Goal: Task Accomplishment & Management: Manage account settings

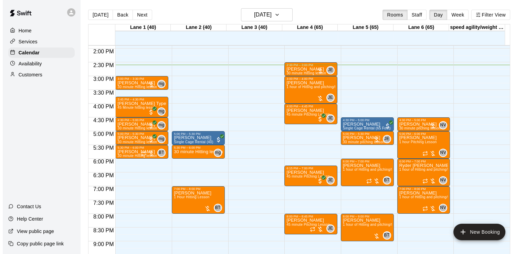
scroll to position [382, 0]
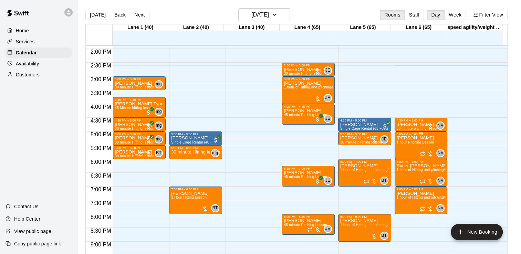
click at [412, 143] on span "1 hour Pitching Lesson" at bounding box center [415, 142] width 38 height 4
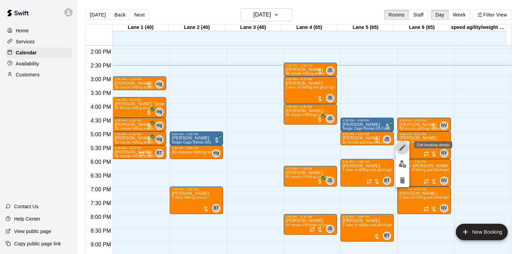
click at [404, 142] on button "edit" at bounding box center [402, 148] width 14 height 14
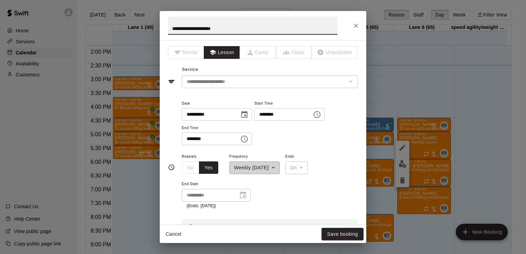
click at [246, 139] on button "Choose time, selected time is 6:00 PM" at bounding box center [244, 139] width 14 height 14
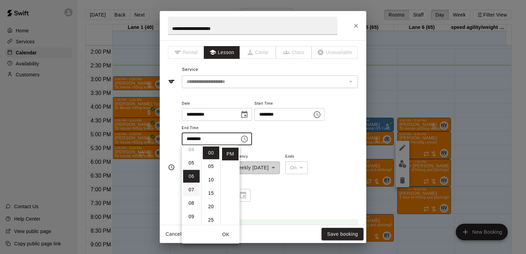
scroll to position [57, 0]
click at [191, 167] on li "05" at bounding box center [191, 163] width 17 height 13
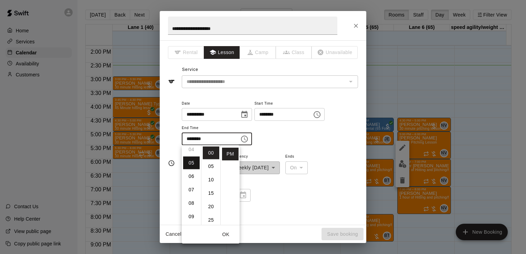
scroll to position [67, 0]
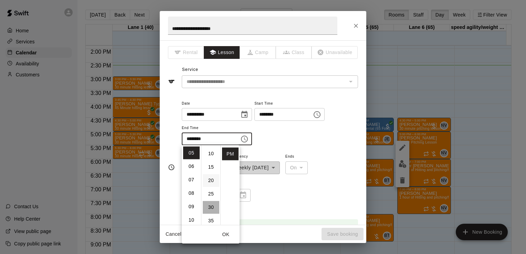
click at [206, 206] on li "30" at bounding box center [211, 207] width 17 height 13
type input "********"
click at [291, 141] on div "**********" at bounding box center [270, 122] width 176 height 46
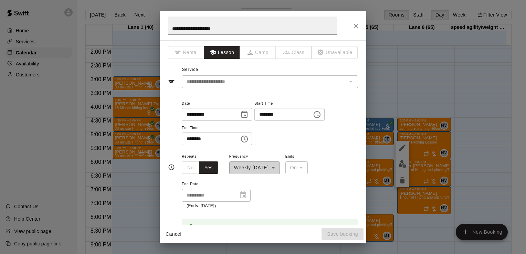
click at [302, 133] on div "**********" at bounding box center [270, 122] width 176 height 46
click at [355, 22] on icon "Close" at bounding box center [355, 25] width 7 height 7
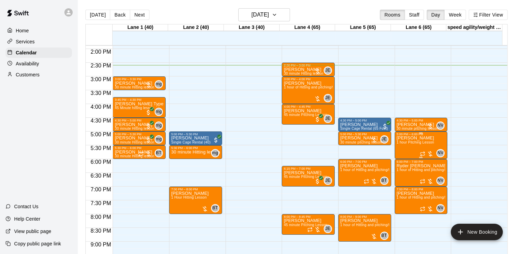
click at [404, 141] on span "1 hour Pitching Lesson" at bounding box center [415, 142] width 38 height 4
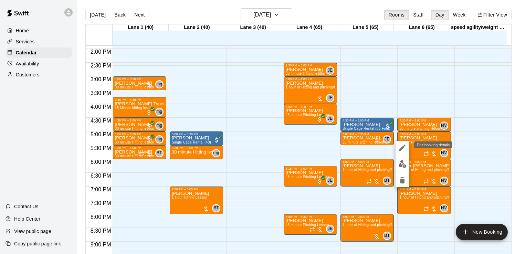
click at [403, 144] on icon "edit" at bounding box center [402, 147] width 8 height 8
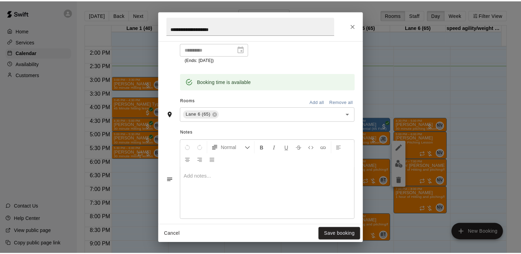
scroll to position [147, 0]
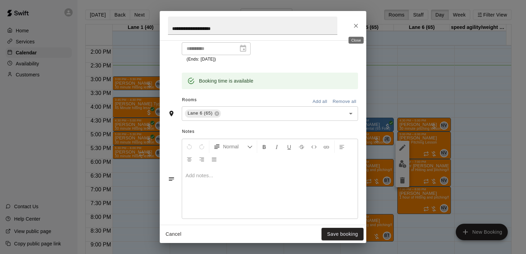
click at [357, 30] on button "Close" at bounding box center [356, 26] width 12 height 12
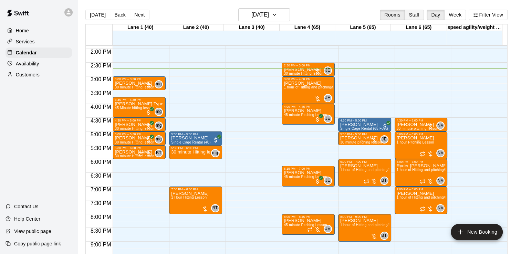
click at [419, 16] on button "Staff" at bounding box center [414, 15] width 20 height 10
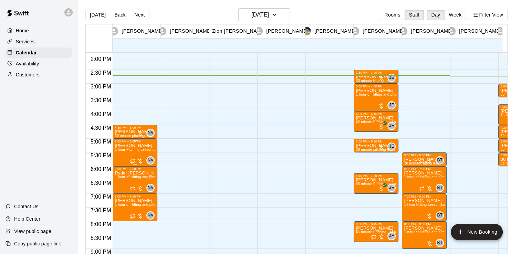
click at [140, 151] on span "1 hour Pitching Lesson (Lane 6 (65))" at bounding box center [144, 150] width 59 height 4
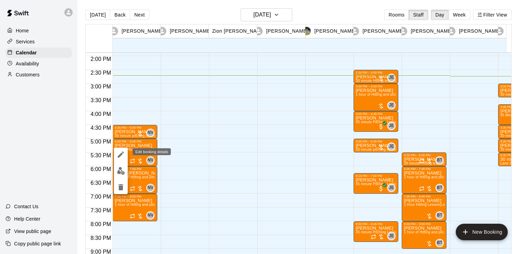
click at [123, 153] on icon "edit" at bounding box center [121, 154] width 6 height 6
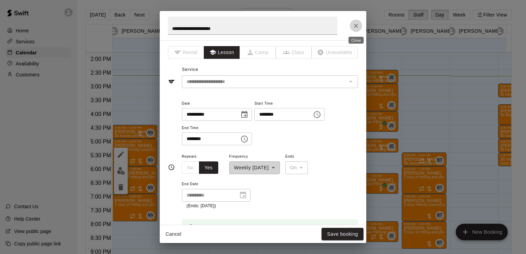
click at [355, 24] on icon "Close" at bounding box center [356, 26] width 4 height 4
